Goal: Task Accomplishment & Management: Manage account settings

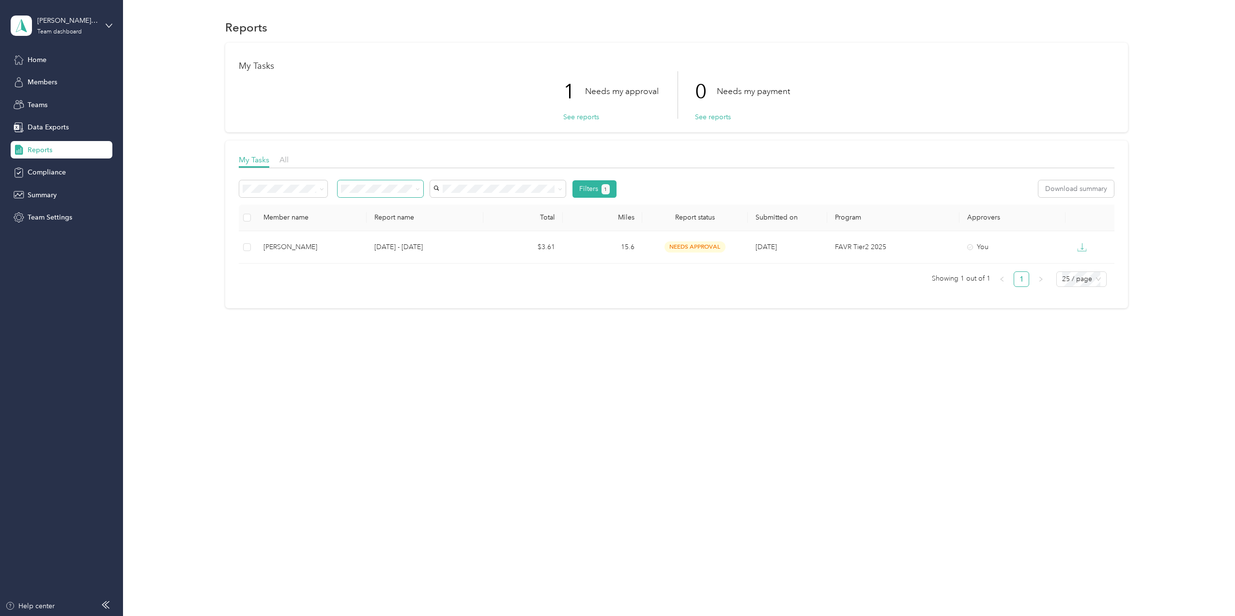
click at [418, 190] on icon at bounding box center [418, 189] width 4 height 4
click at [391, 260] on li "Approved by me" at bounding box center [381, 257] width 86 height 17
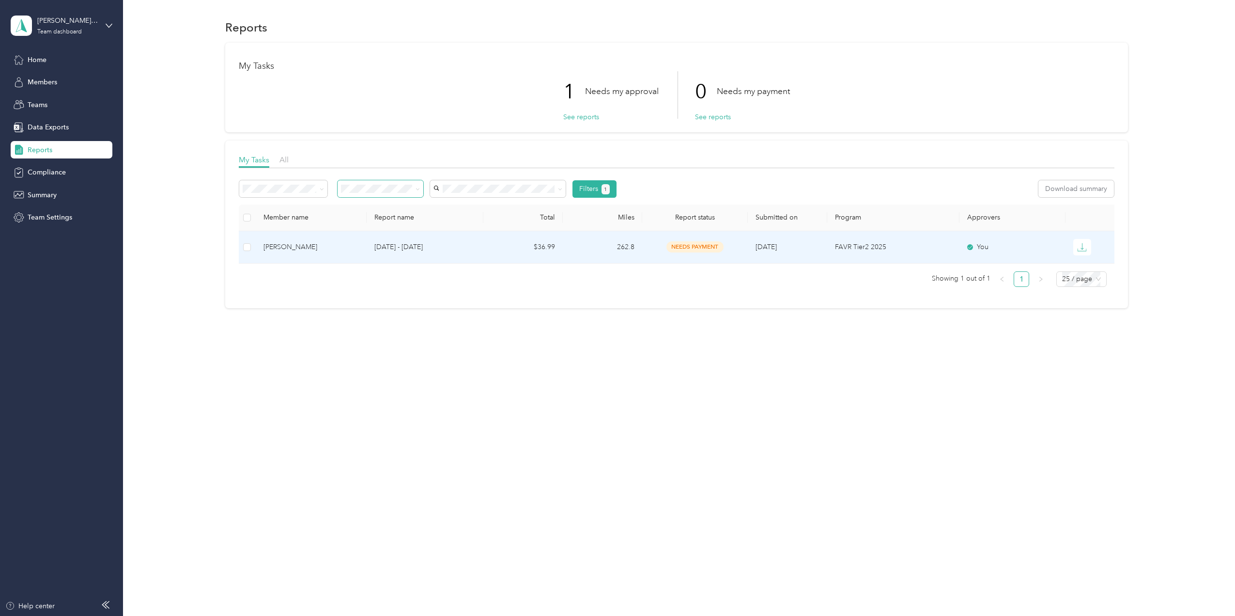
click at [308, 246] on div "[PERSON_NAME]" at bounding box center [310, 247] width 95 height 11
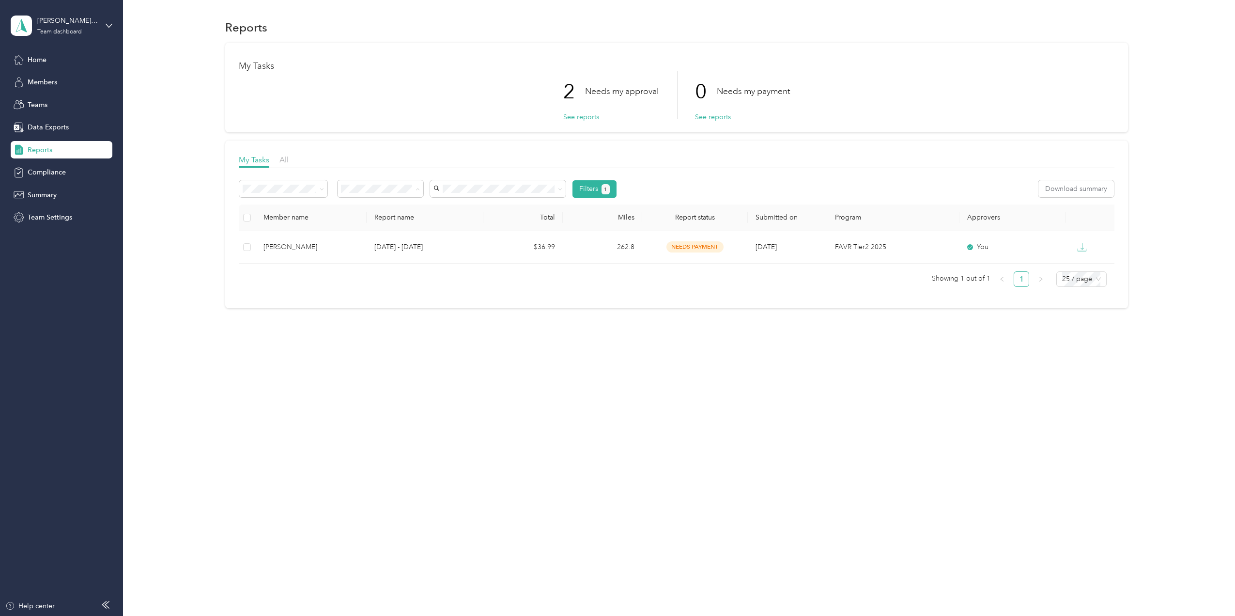
click at [386, 218] on div "Needs my approval" at bounding box center [381, 223] width 72 height 10
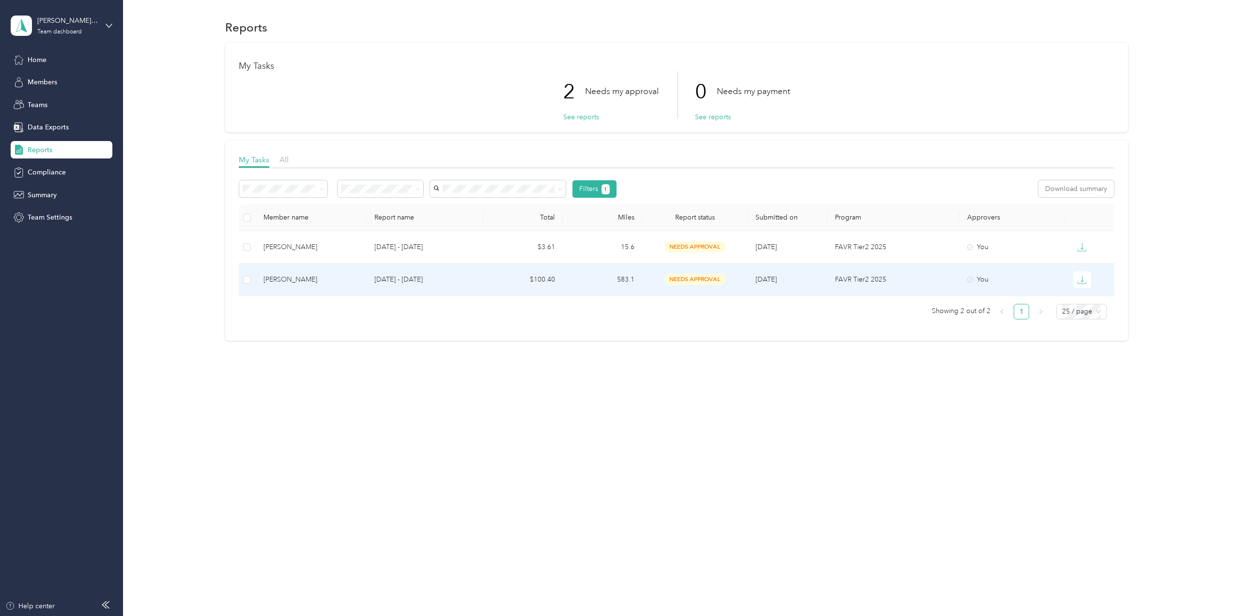
click at [393, 283] on p "[DATE] - [DATE]" at bounding box center [424, 279] width 101 height 11
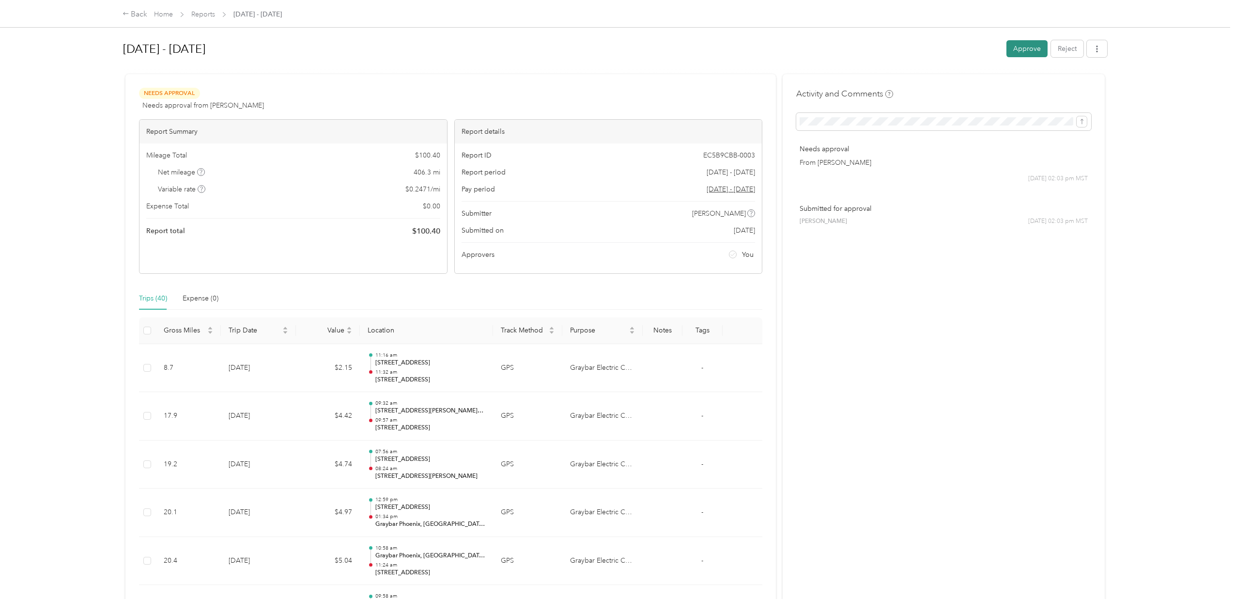
click at [1016, 51] on button "Approve" at bounding box center [1026, 48] width 41 height 17
click at [133, 12] on div "Back" at bounding box center [135, 15] width 25 height 12
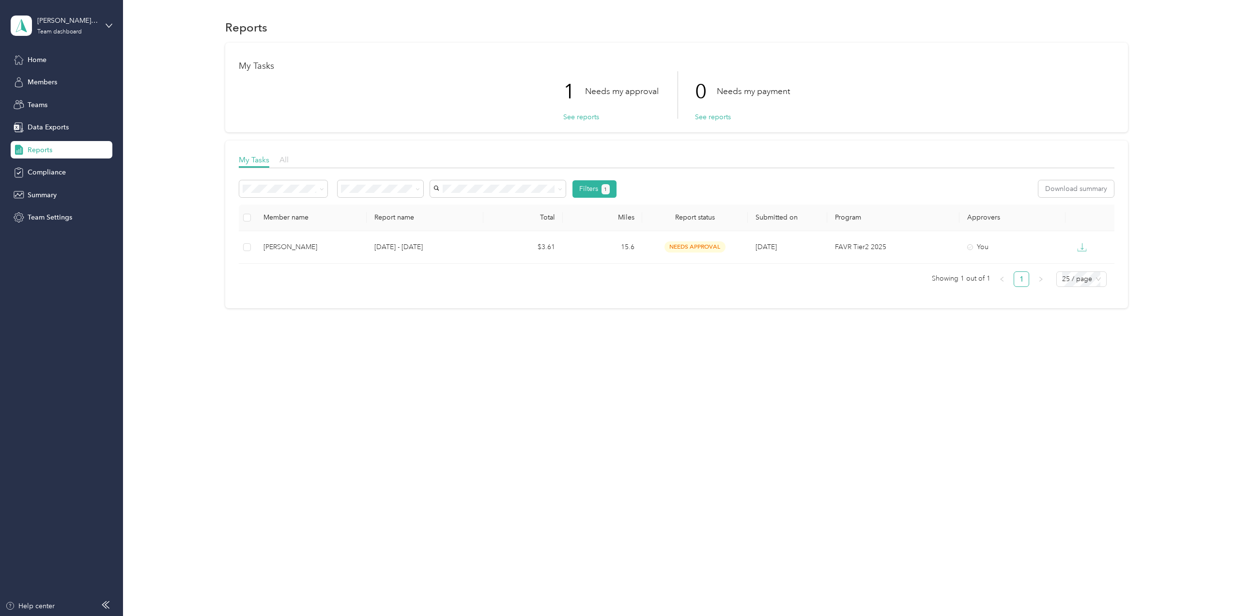
click at [285, 159] on span "All" at bounding box center [283, 159] width 9 height 9
